Goal: Register for event/course

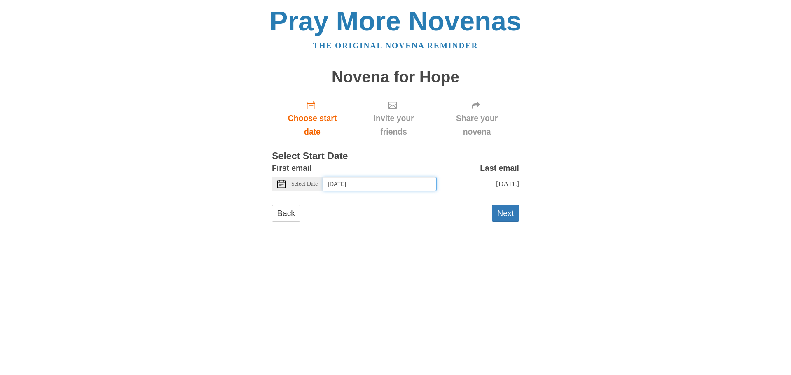
click at [354, 182] on input "Saturday, October 11th" at bounding box center [380, 184] width 114 height 14
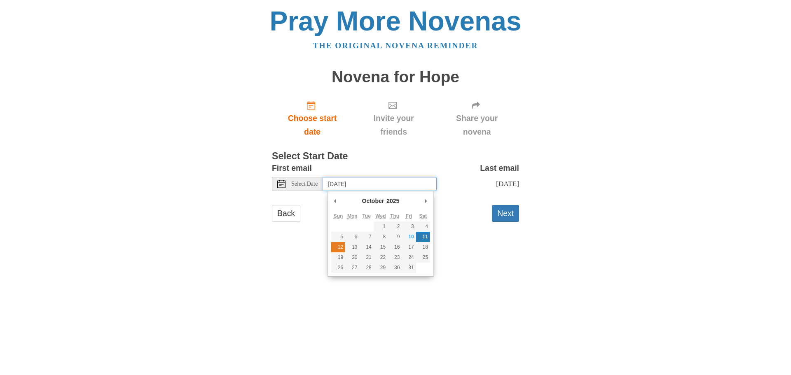
type input "Sunday, October 12th"
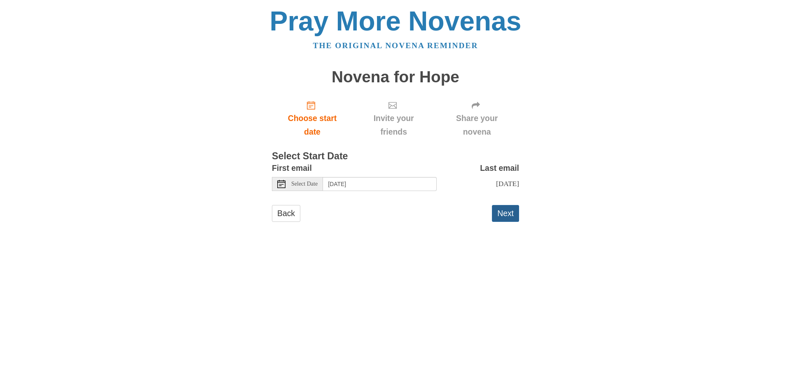
click at [504, 214] on button "Next" at bounding box center [505, 213] width 27 height 17
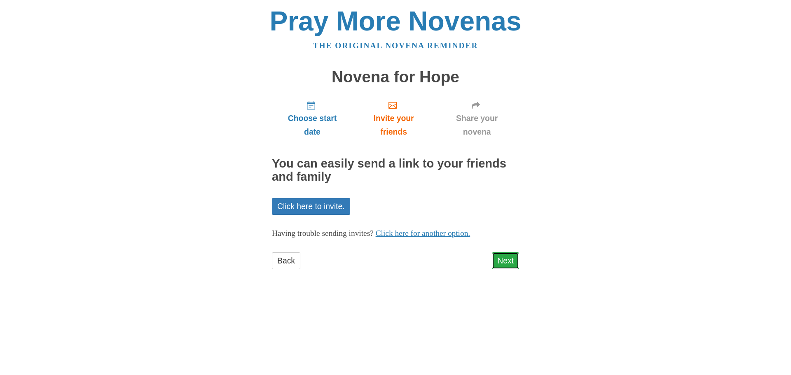
click at [506, 258] on link "Next" at bounding box center [505, 261] width 27 height 17
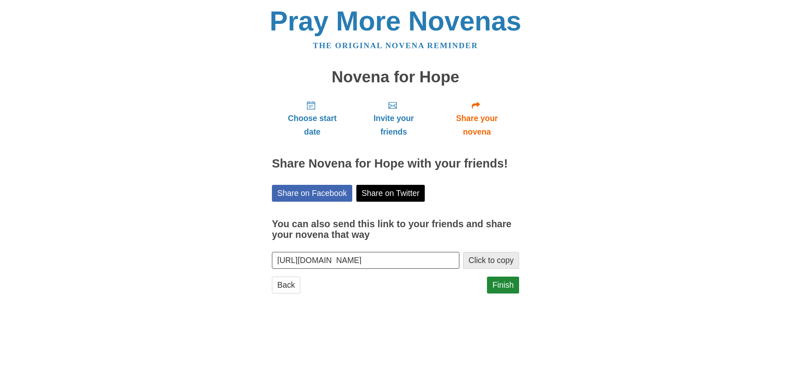
click at [497, 260] on button "Click to copy" at bounding box center [491, 260] width 56 height 17
click at [504, 288] on link "Finish" at bounding box center [503, 285] width 32 height 17
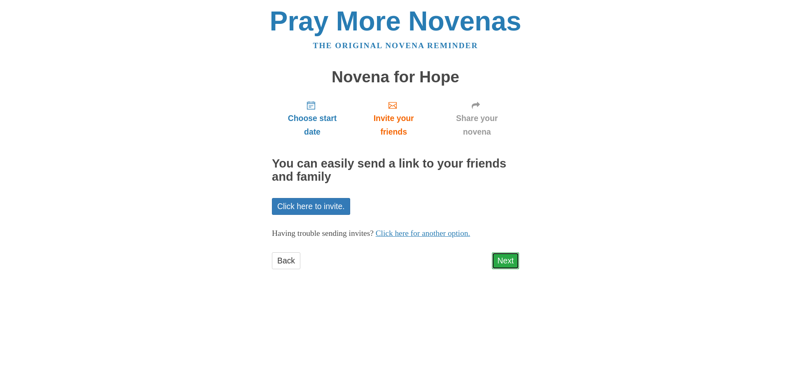
click at [499, 261] on link "Next" at bounding box center [505, 261] width 27 height 17
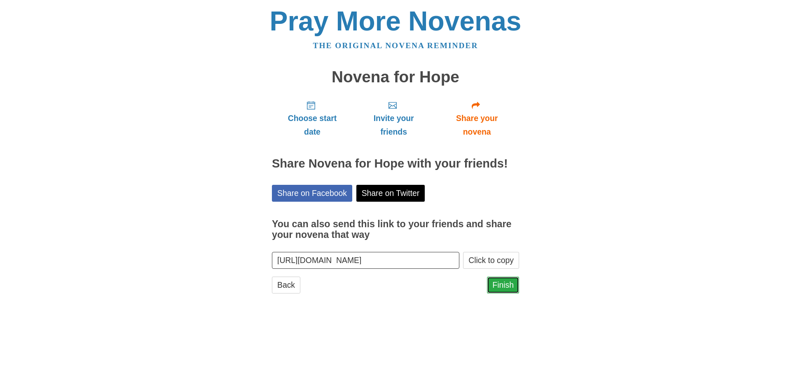
click at [506, 285] on link "Finish" at bounding box center [503, 285] width 32 height 17
